Goal: Check status

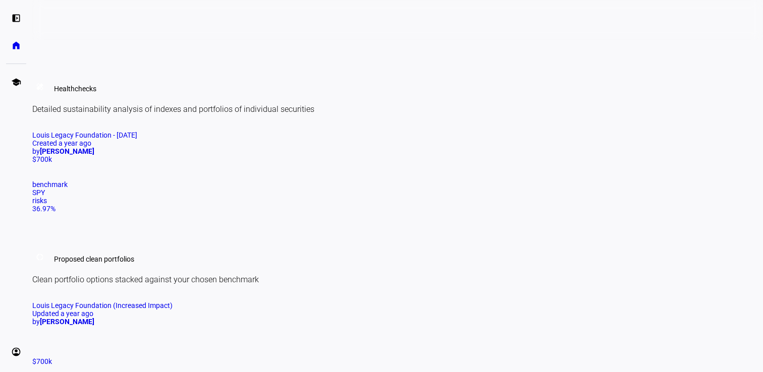
scroll to position [546, 0]
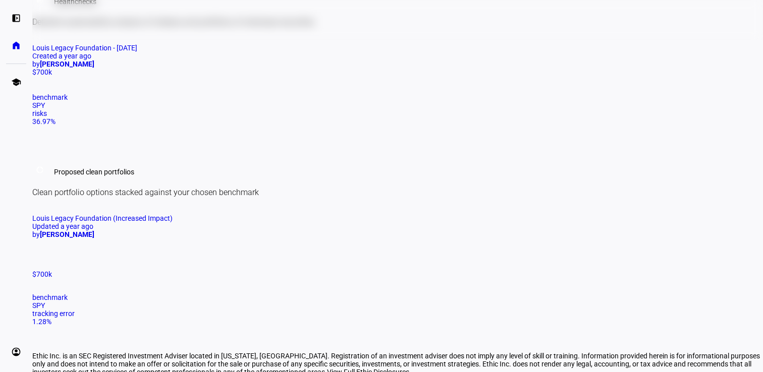
click at [205, 68] on mat-card-title "Louis Legacy Foundation - [DATE] Created a year ago by [PERSON_NAME]" at bounding box center [397, 56] width 730 height 24
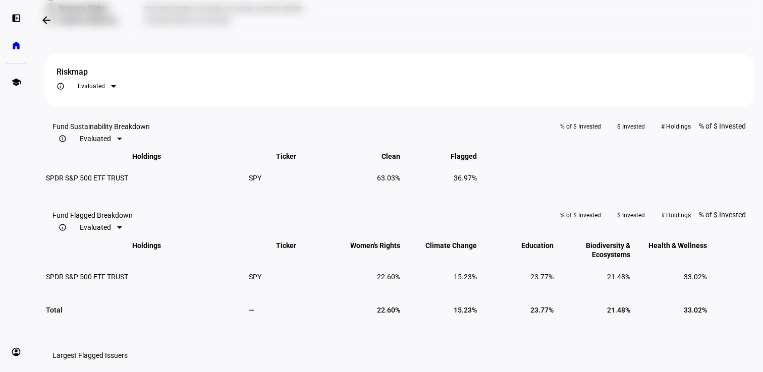
click at [150, 147] on eth-data-table-title "Fund Sustainability Breakdown info_outline Evaluated" at bounding box center [100, 135] width 97 height 24
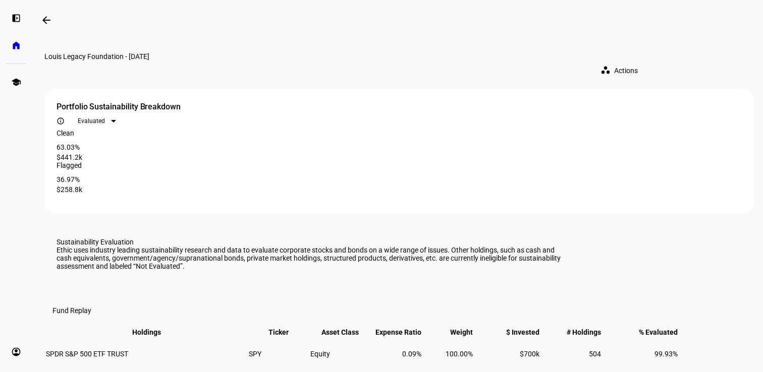
click at [686, 114] on eth-card-medium "Portfolio Sustainability Breakdown info_outline Evaluated Clean 63.03% $441.2k …" at bounding box center [398, 151] width 709 height 125
click at [116, 120] on div at bounding box center [113, 121] width 5 height 3
click at [658, 159] on mat-option "All" at bounding box center [661, 158] width 50 height 16
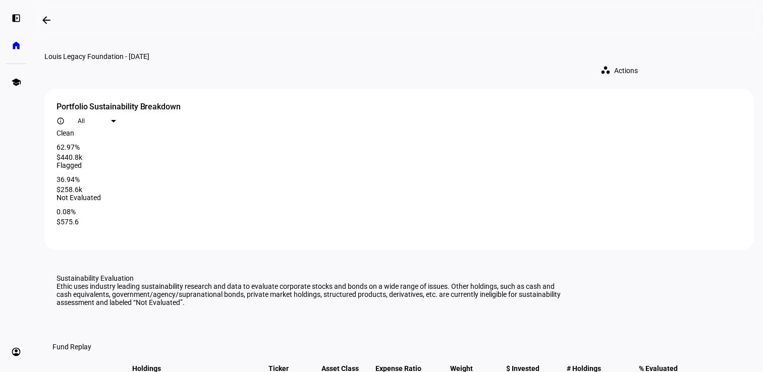
click at [116, 120] on div at bounding box center [113, 121] width 5 height 3
click at [662, 139] on span "Evaluated" at bounding box center [657, 142] width 27 height 7
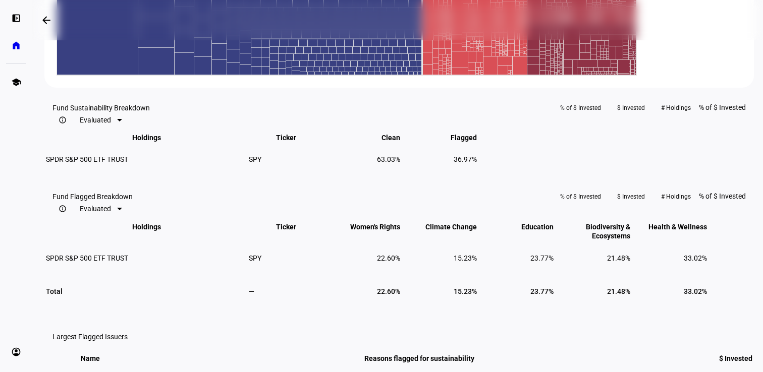
scroll to position [759, 0]
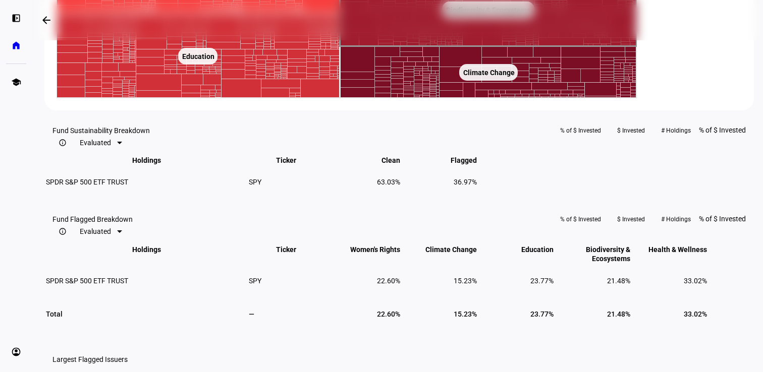
click at [471, 46] on rect at bounding box center [488, 9] width 297 height 73
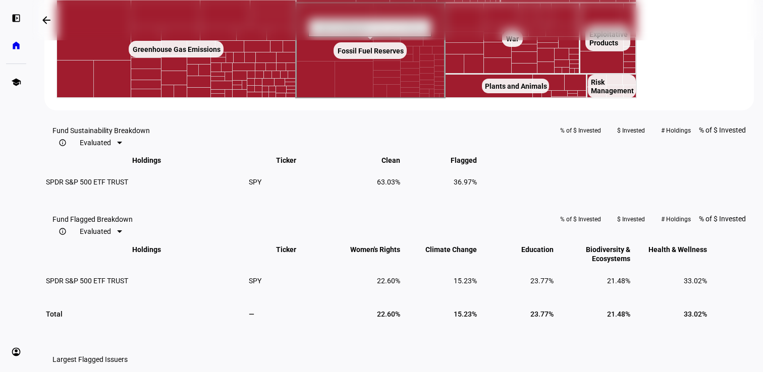
click at [424, 98] on rect at bounding box center [370, 50] width 149 height 95
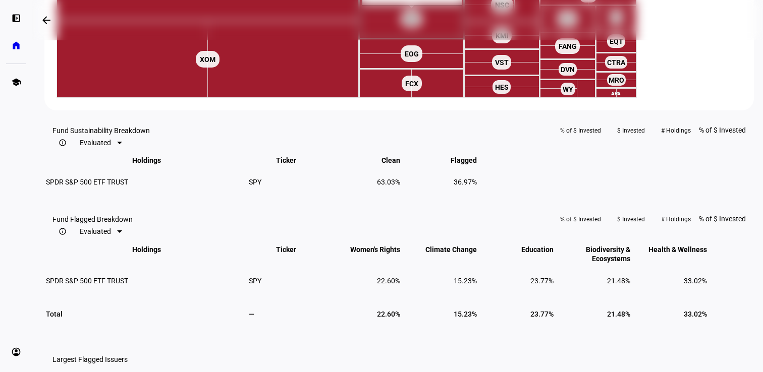
click at [424, 39] on rect at bounding box center [411, 18] width 105 height 39
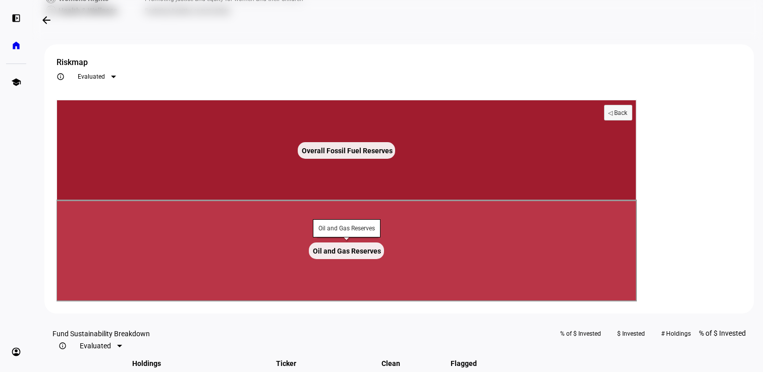
scroll to position [549, 0]
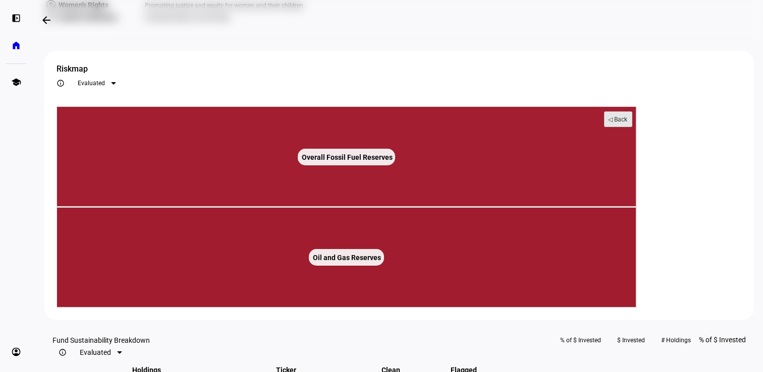
click at [627, 123] on text "◁ Back" at bounding box center [618, 119] width 20 height 7
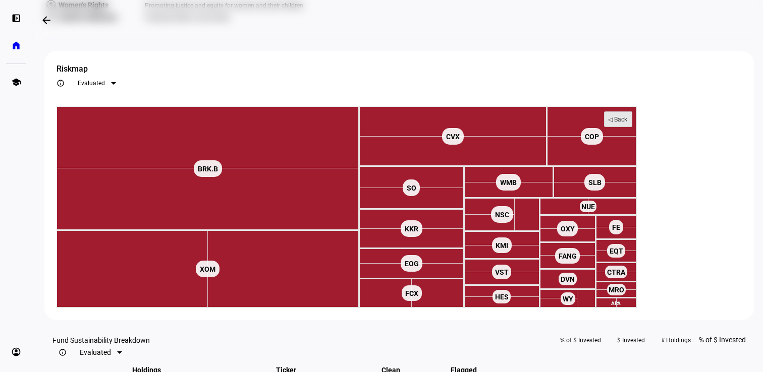
click at [627, 123] on text "◁ Back" at bounding box center [618, 119] width 20 height 7
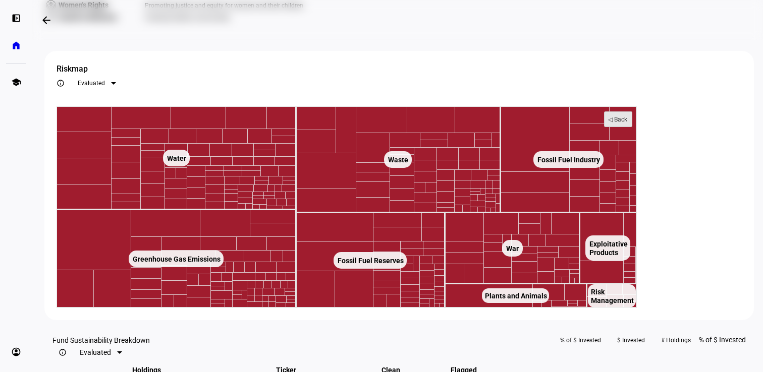
click at [627, 123] on text "◁ Back" at bounding box center [618, 119] width 20 height 7
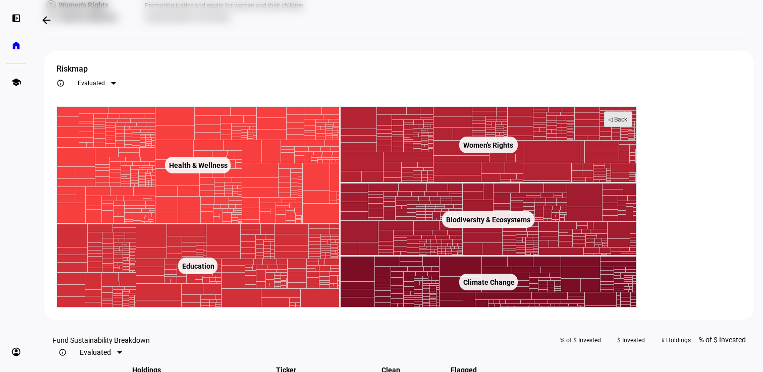
click at [627, 123] on text "◁ Back" at bounding box center [618, 119] width 20 height 7
